Goal: Information Seeking & Learning: Learn about a topic

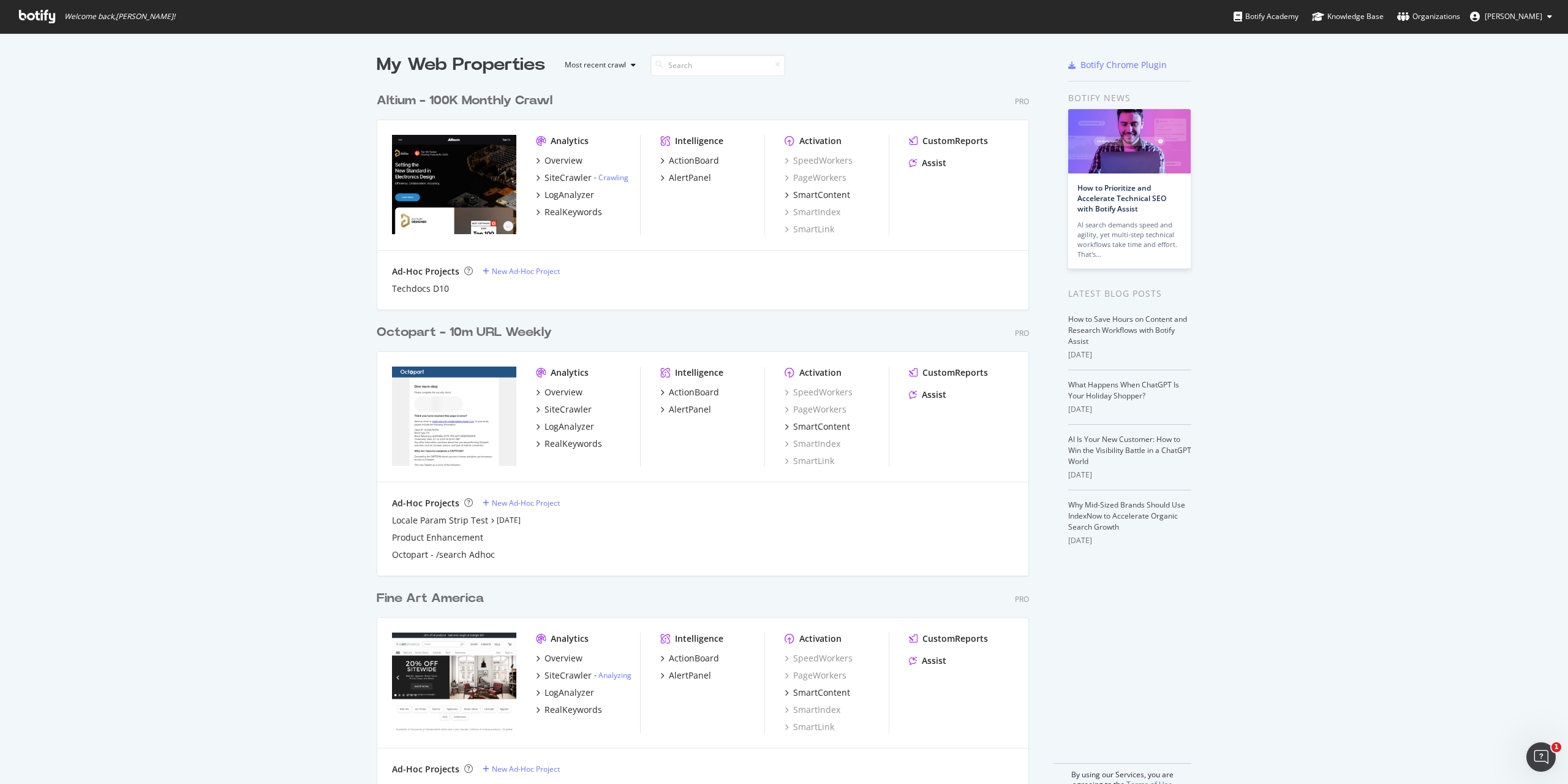
click at [488, 97] on div "Altium - 100K Monthly Crawl" at bounding box center [464, 100] width 176 height 18
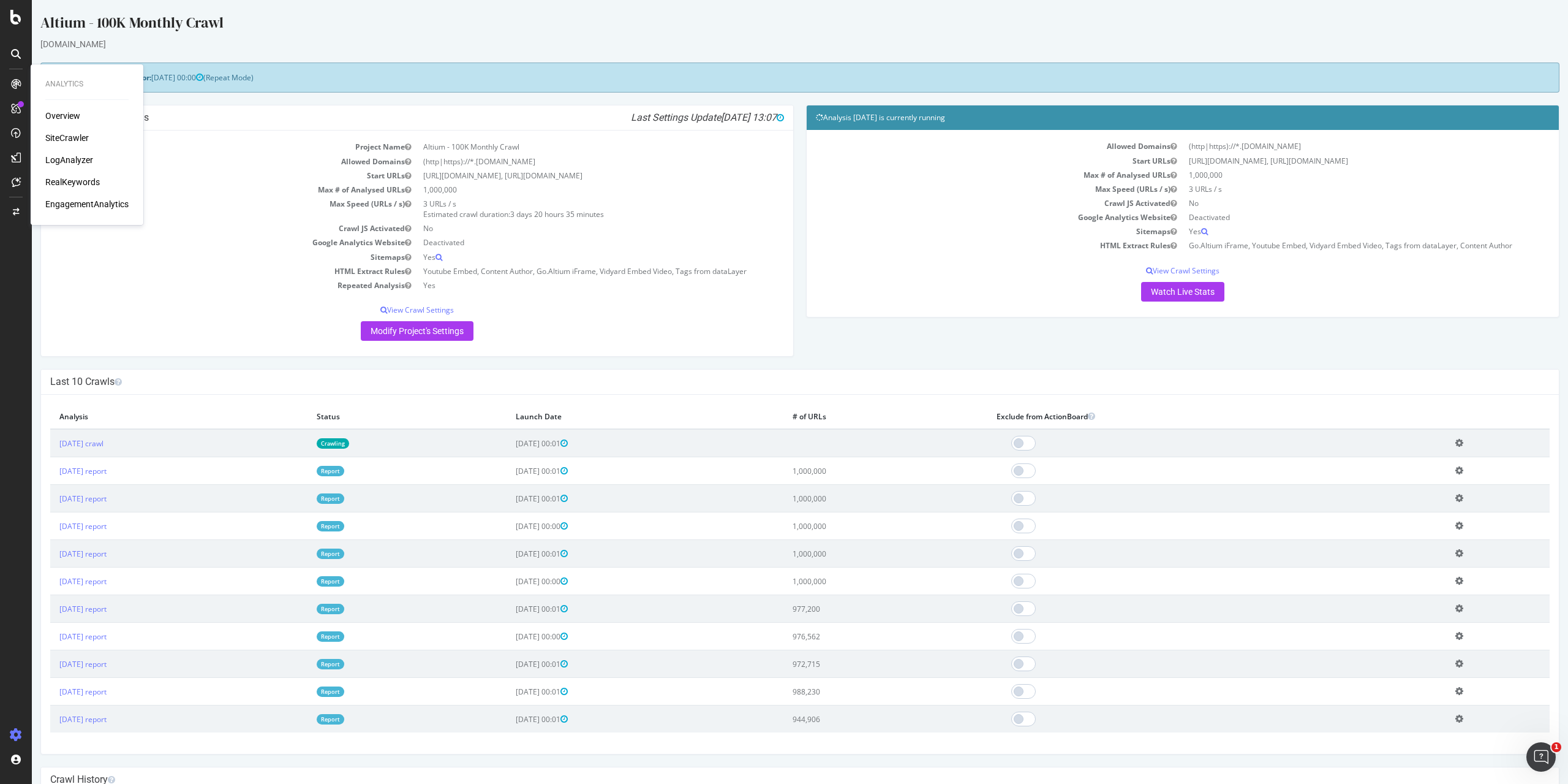
click at [64, 185] on div "RealKeywords" at bounding box center [72, 182] width 55 height 13
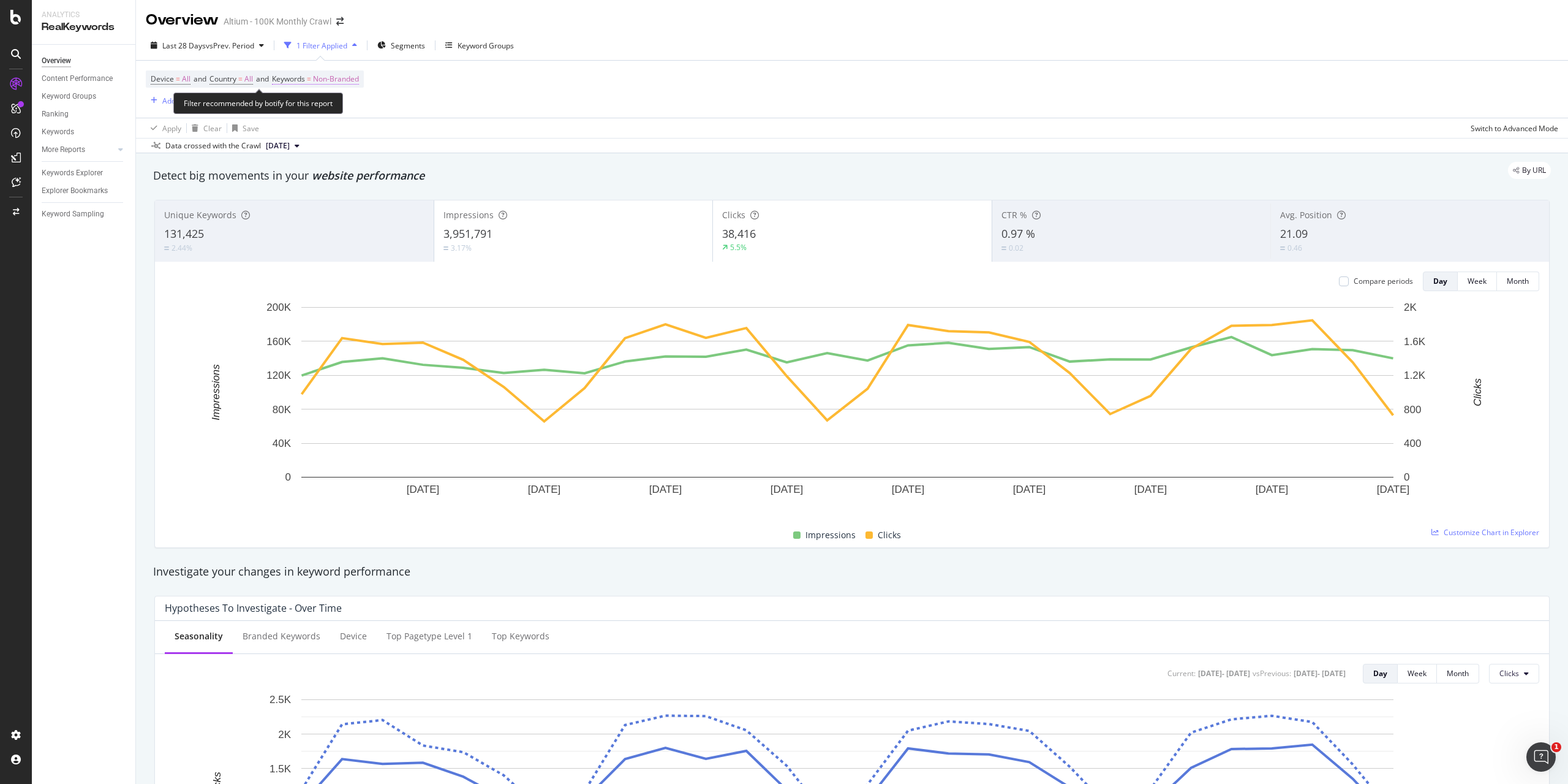
click at [355, 74] on span "Non-Branded" at bounding box center [335, 79] width 46 height 17
click at [351, 114] on div "Non-Branded" at bounding box center [323, 108] width 66 height 19
click at [333, 198] on span "All" at bounding box center [362, 203] width 125 height 11
click at [420, 142] on div "All Cancel Add filter Apply" at bounding box center [356, 119] width 154 height 62
click at [420, 139] on div "Apply" at bounding box center [407, 133] width 35 height 11
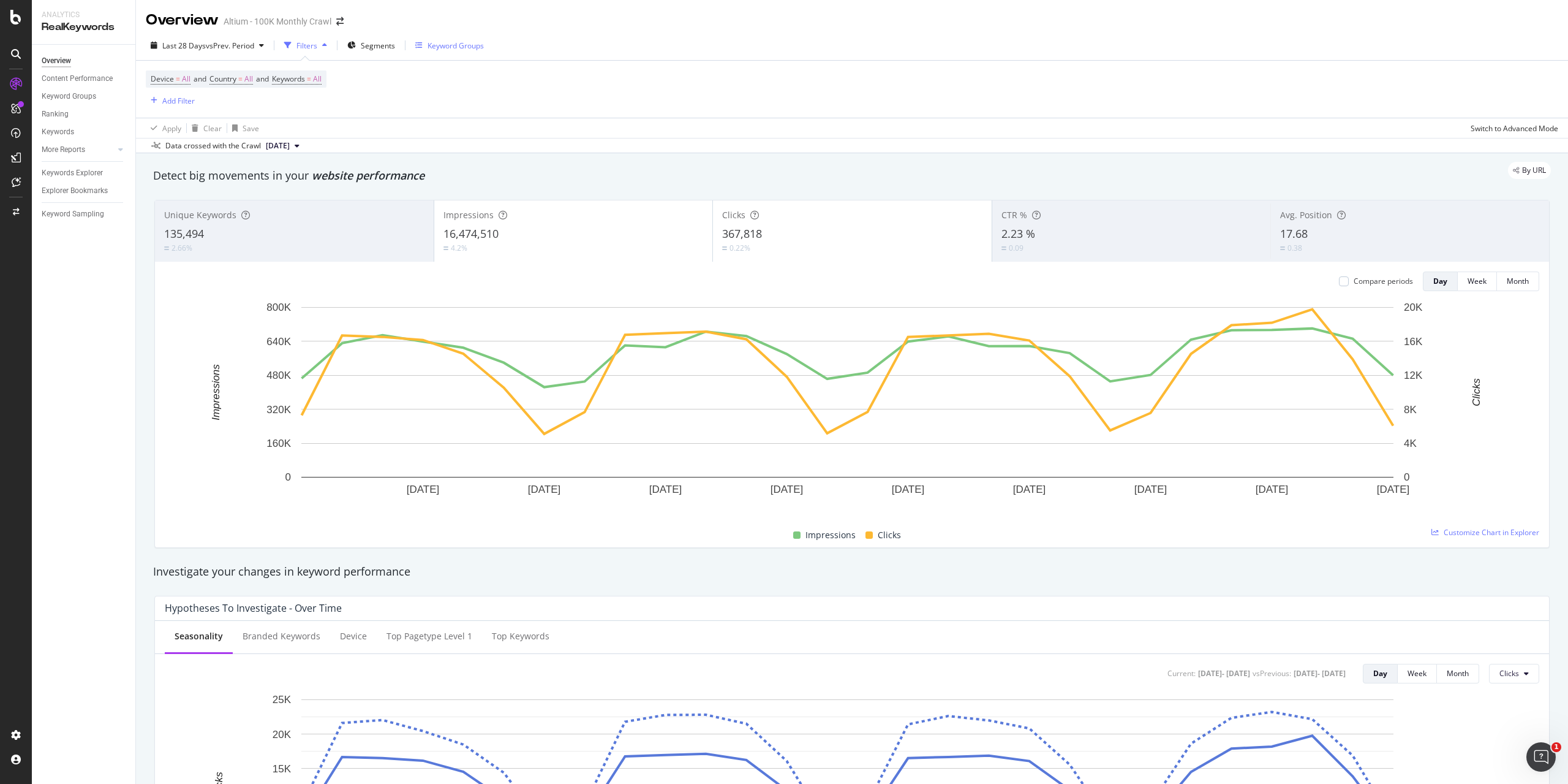
click at [443, 48] on div "Keyword Groups" at bounding box center [455, 46] width 56 height 10
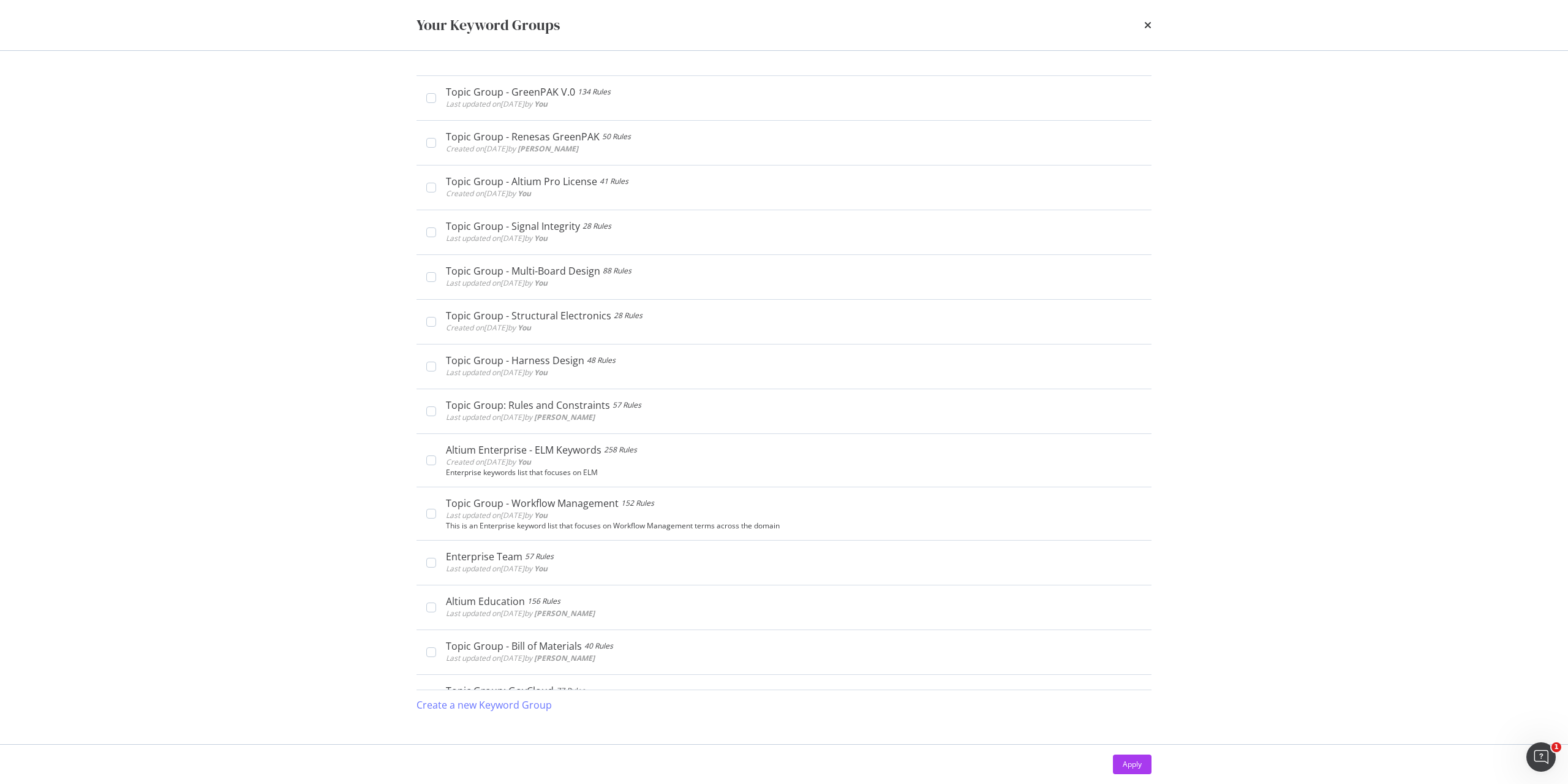
click at [1154, 20] on div "Your Keyword Groups" at bounding box center [784, 25] width 784 height 51
